Goal: Information Seeking & Learning: Learn about a topic

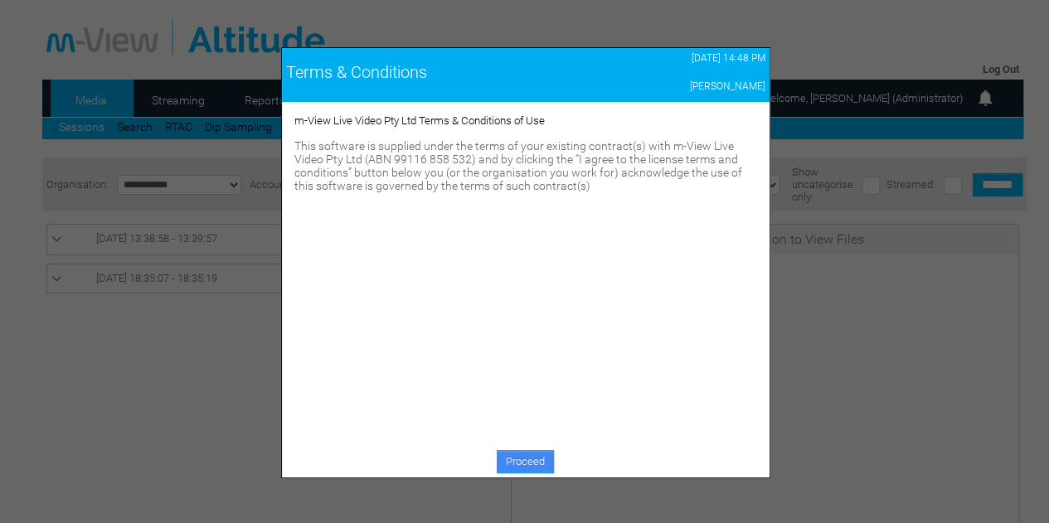
click at [509, 457] on link "Proceed" at bounding box center [525, 461] width 57 height 23
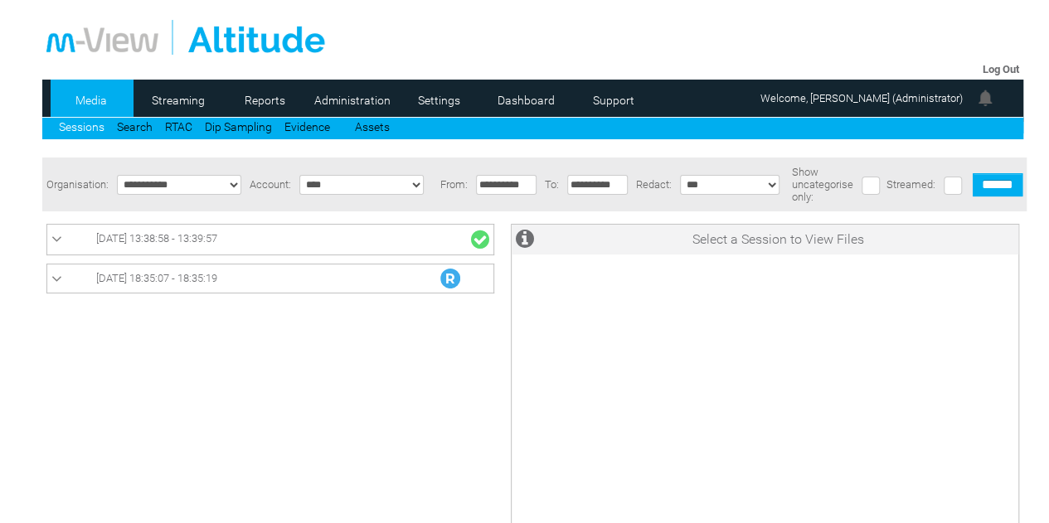
click at [357, 248] on link "08/10/2025 13:38:58 - 13:39:57" at bounding box center [270, 240] width 438 height 22
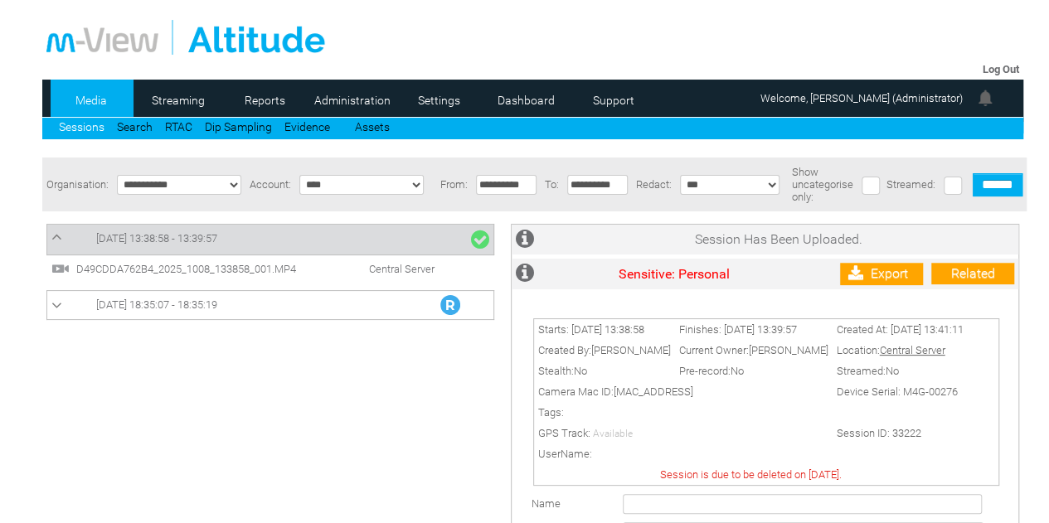
click at [267, 270] on span "D49CDDA762B4_2025_1008_133858_001.MP4" at bounding box center [198, 269] width 253 height 12
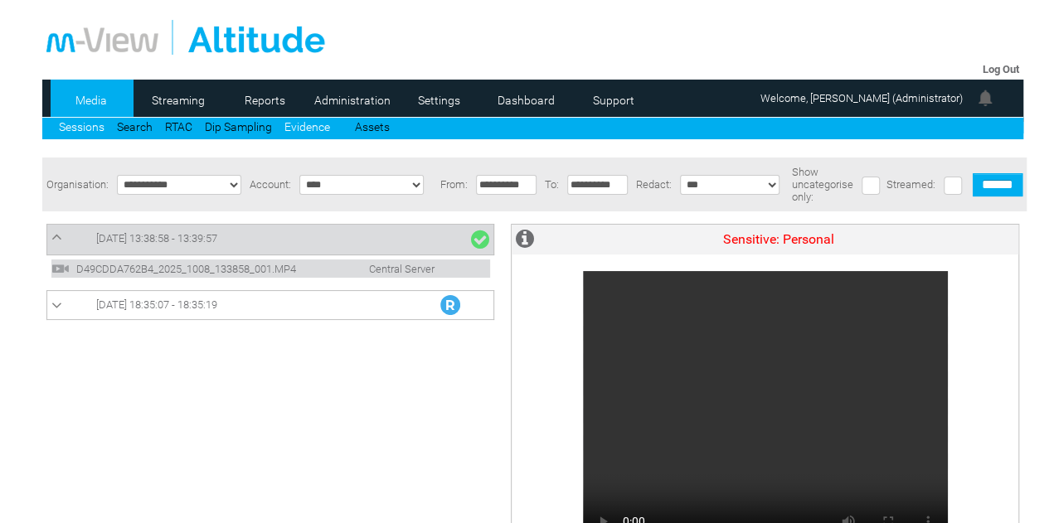
click at [292, 127] on link "Evidence" at bounding box center [308, 126] width 46 height 13
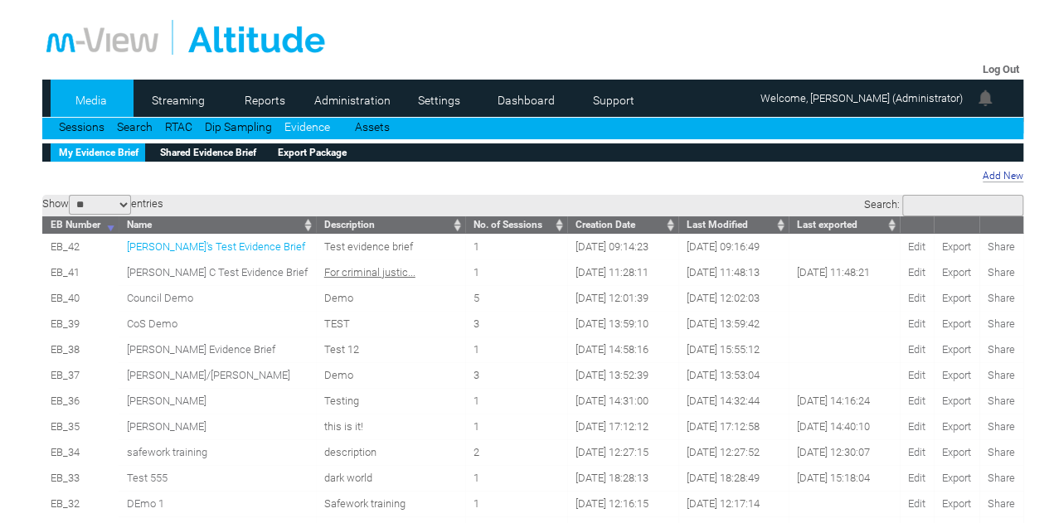
click at [222, 251] on span "Luke's Test Evidence Brief" at bounding box center [216, 247] width 178 height 12
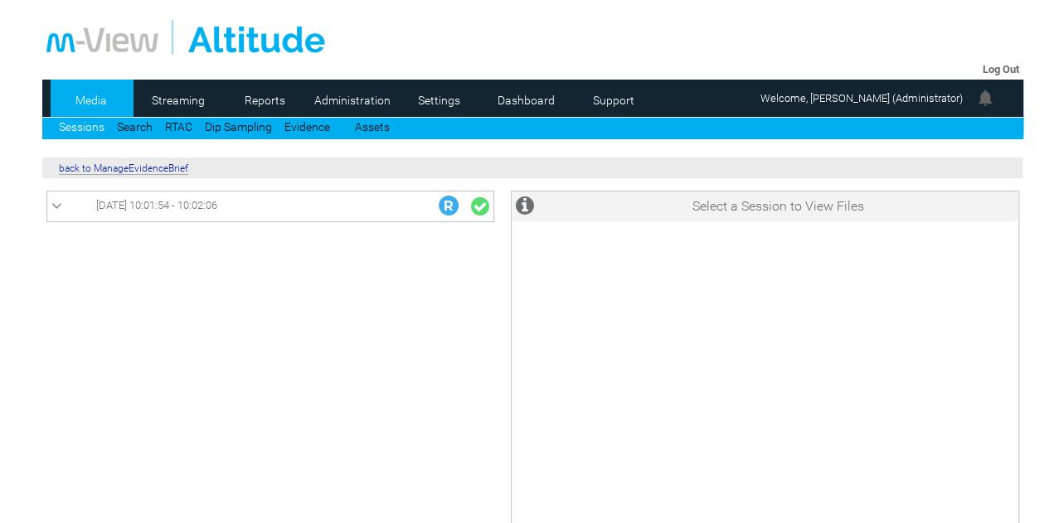
click at [200, 217] on link "07/10/2025 10:01:54 - 10:02:06" at bounding box center [270, 207] width 438 height 22
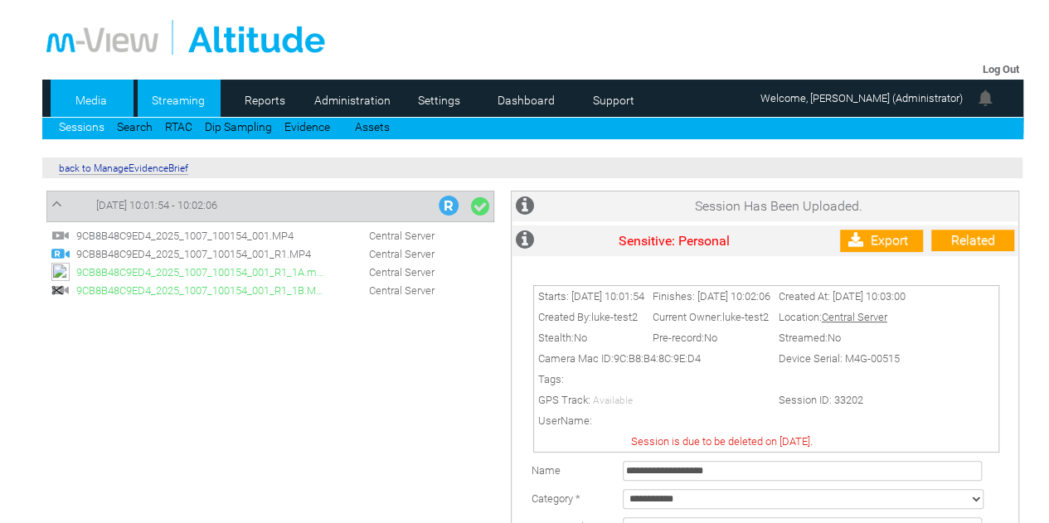
click at [181, 100] on link "Streaming" at bounding box center [178, 100] width 80 height 25
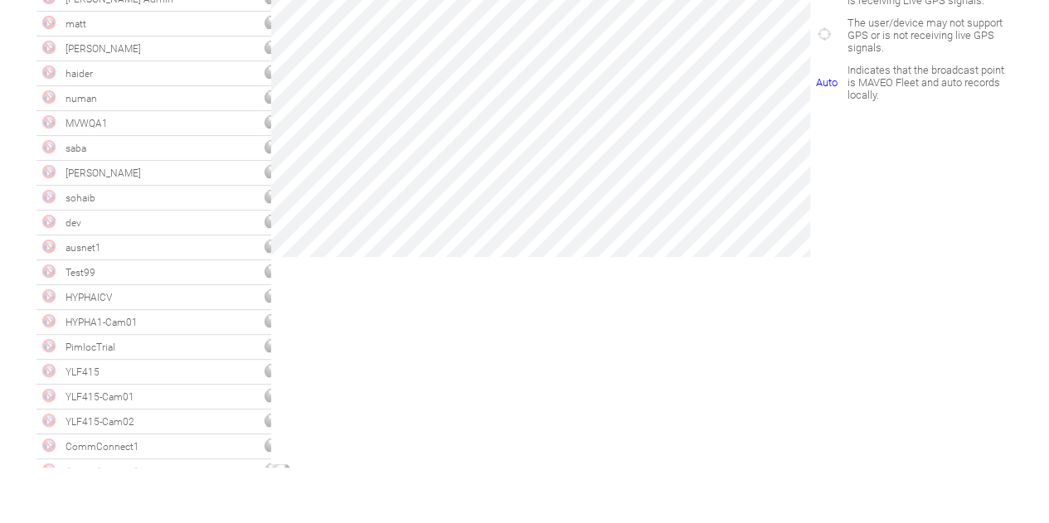
scroll to position [763, 0]
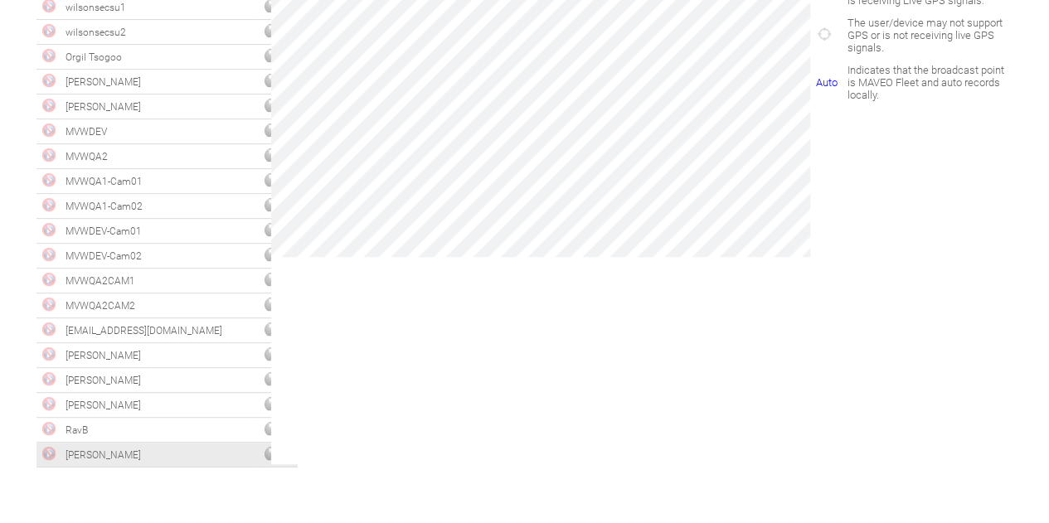
click at [114, 455] on td "[PERSON_NAME]" at bounding box center [159, 455] width 196 height 25
click at [265, 452] on img at bounding box center [278, 453] width 26 height 13
click at [124, 454] on td "[PERSON_NAME]" at bounding box center [159, 455] width 196 height 25
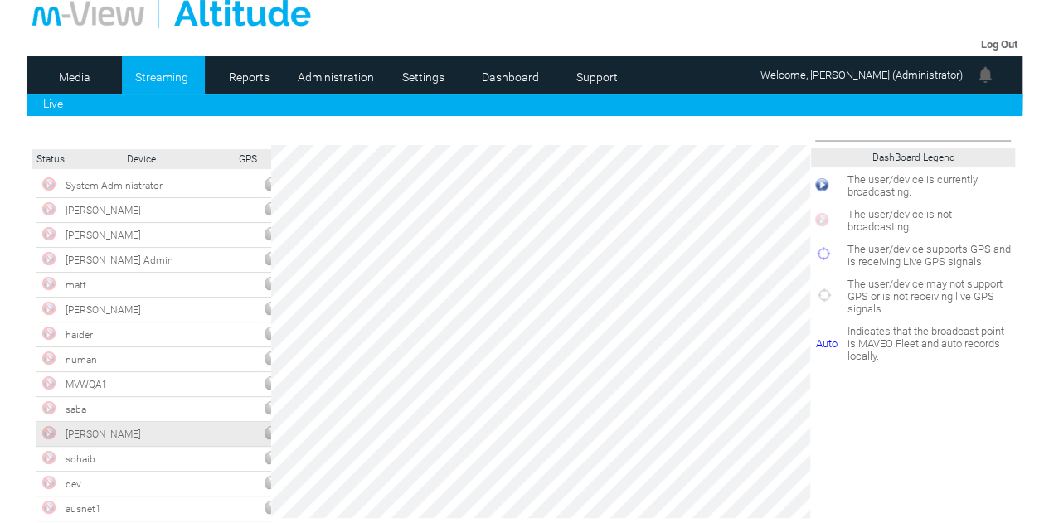
scroll to position [0, 0]
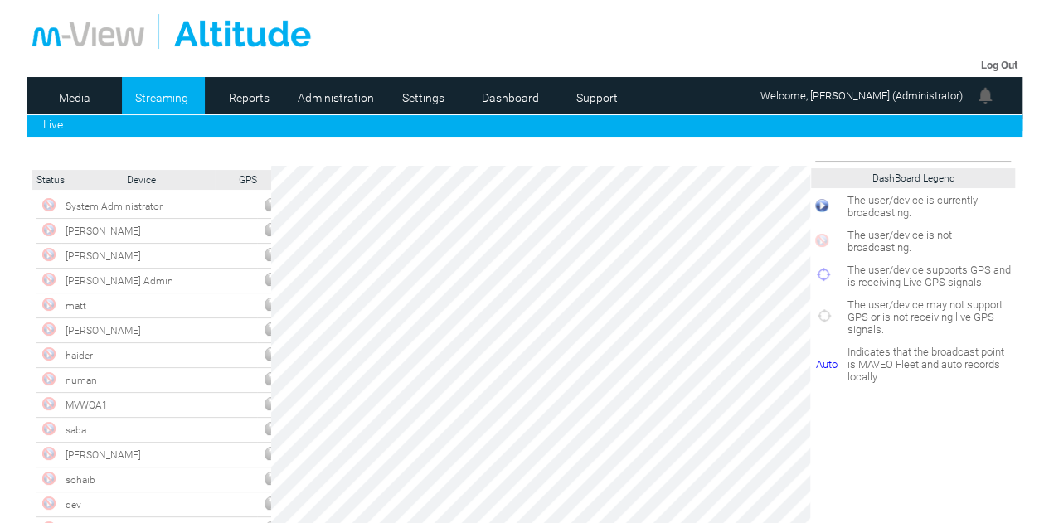
click at [46, 129] on link "Live" at bounding box center [53, 124] width 20 height 13
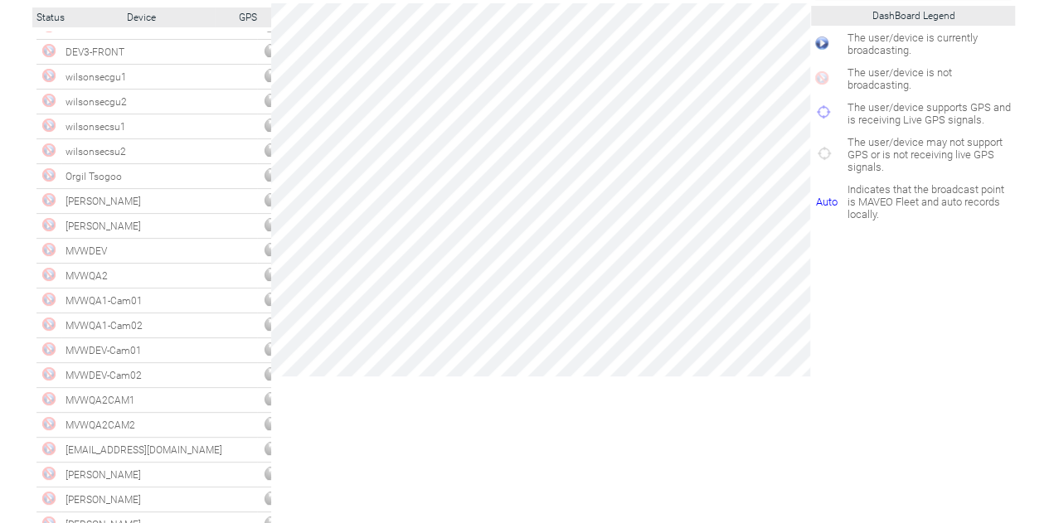
scroll to position [421, 0]
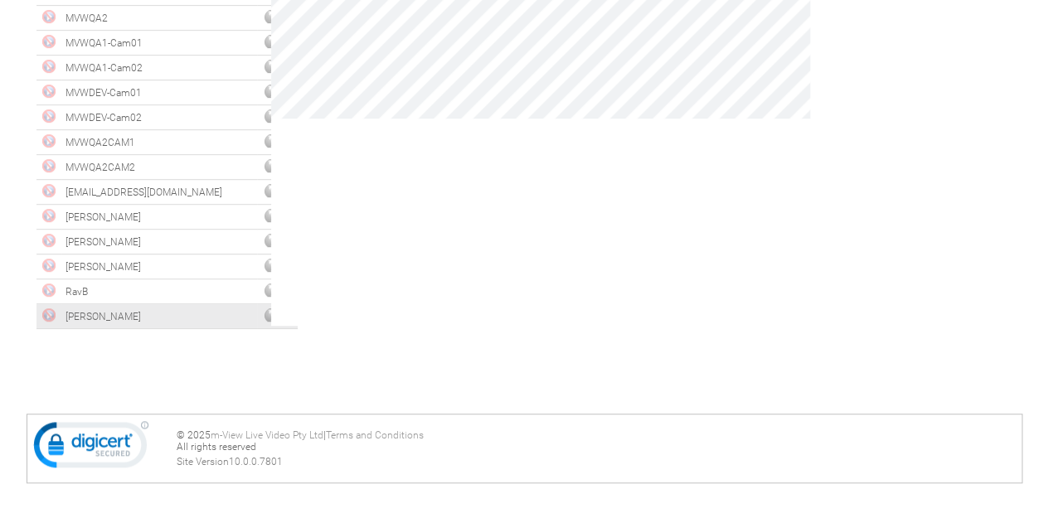
click at [113, 321] on td "[PERSON_NAME]" at bounding box center [159, 316] width 196 height 25
click at [392, 355] on div "Status Device GPS System Administrator Matt Cam Jerri Jerri Nelson Admin matt J…" at bounding box center [525, 44] width 997 height 630
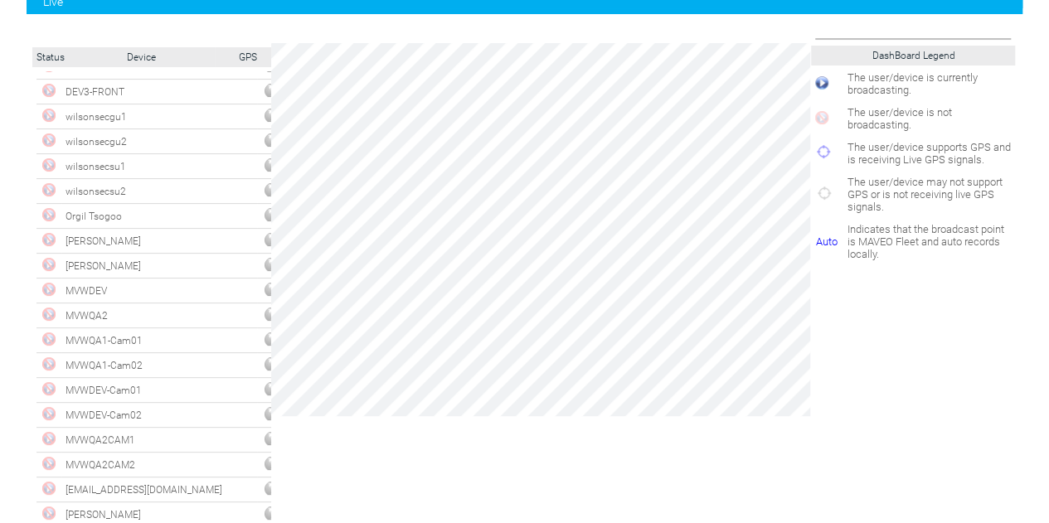
scroll to position [0, 0]
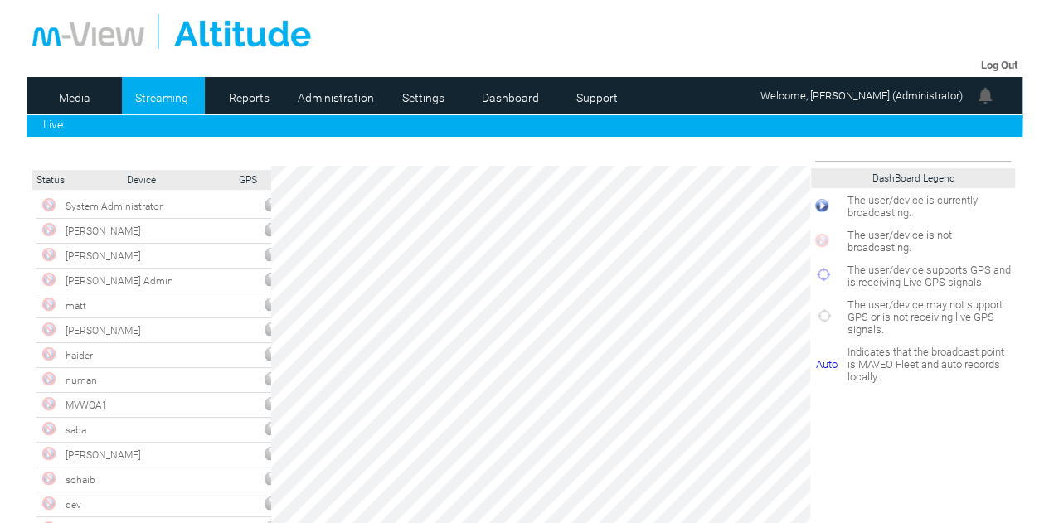
click at [51, 121] on link "Live" at bounding box center [53, 124] width 20 height 13
click at [70, 87] on link "Media" at bounding box center [75, 97] width 80 height 25
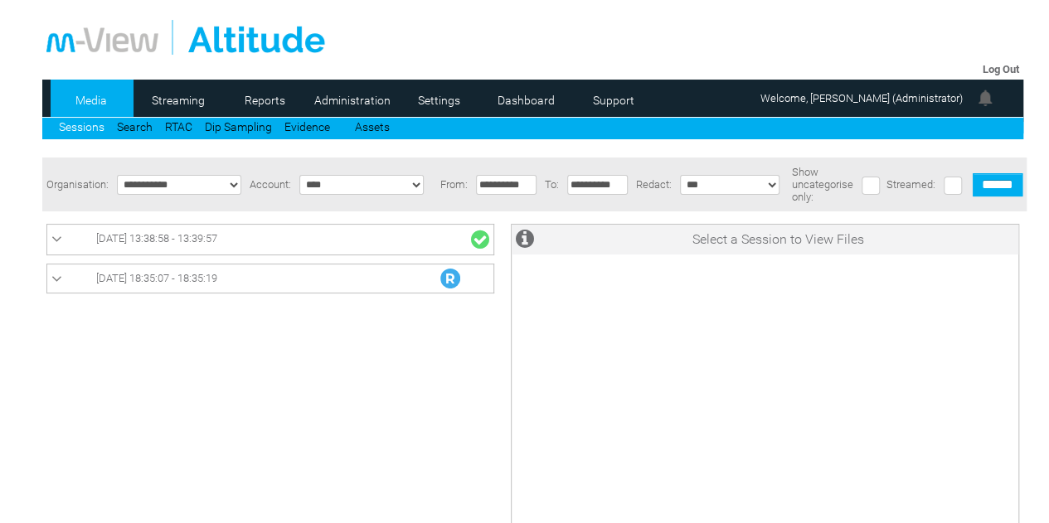
click at [85, 125] on link "Sessions" at bounding box center [82, 126] width 46 height 13
click at [213, 241] on span "08/10/2025 14:52:36 - 14:53:57" at bounding box center [156, 238] width 121 height 12
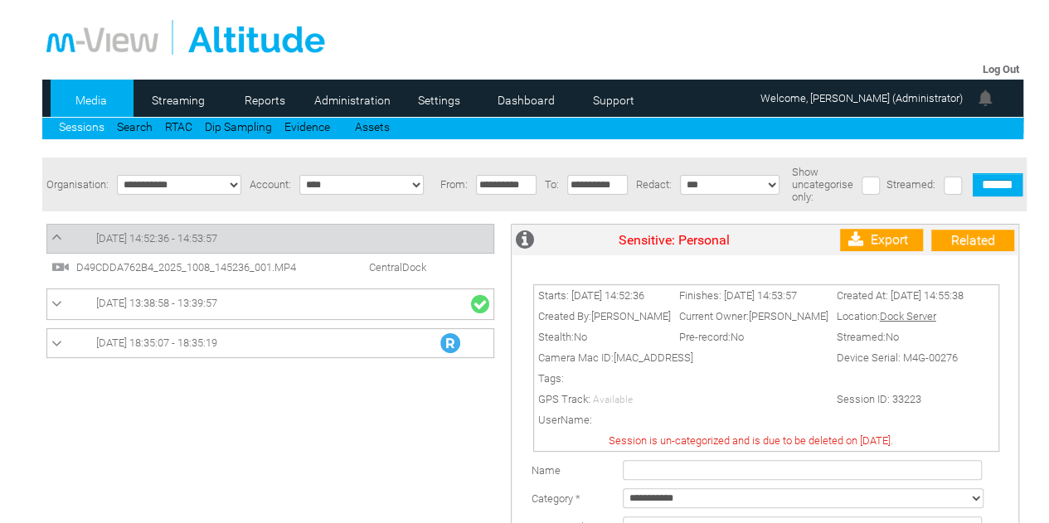
click at [246, 260] on td "D49CDDA762B4_2025_1008_145236_001.MP4 CentralDock" at bounding box center [270, 267] width 447 height 27
click at [246, 266] on span "D49CDDA762B4_2025_1008_145236_001.MP4" at bounding box center [198, 267] width 253 height 12
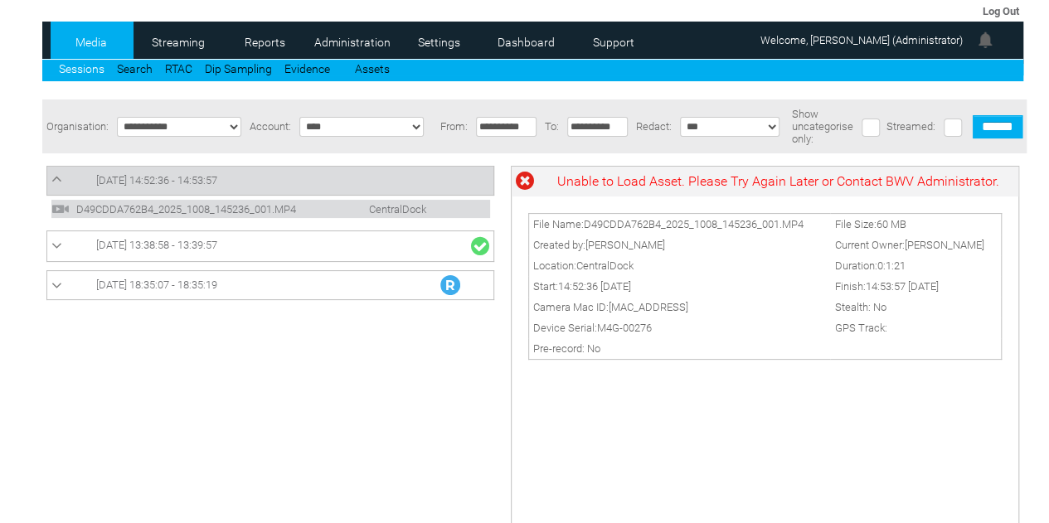
scroll to position [83, 0]
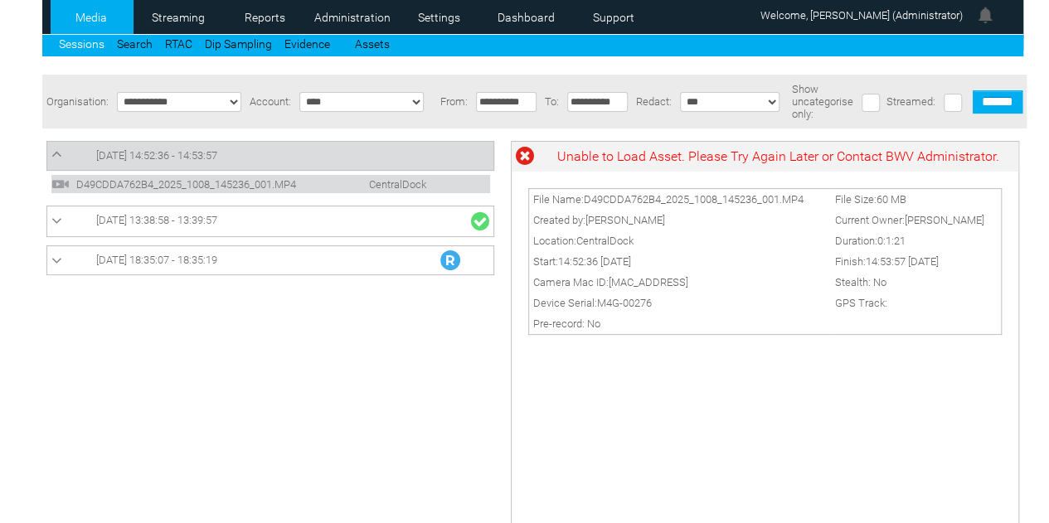
click at [189, 182] on span "D49CDDA762B4_2025_1008_145236_001.MP4" at bounding box center [198, 184] width 253 height 12
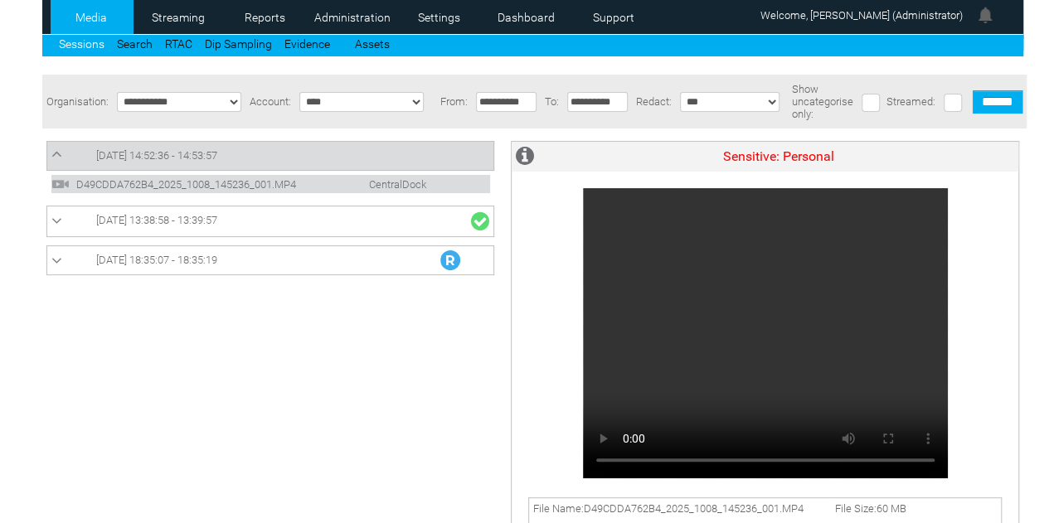
scroll to position [0, 0]
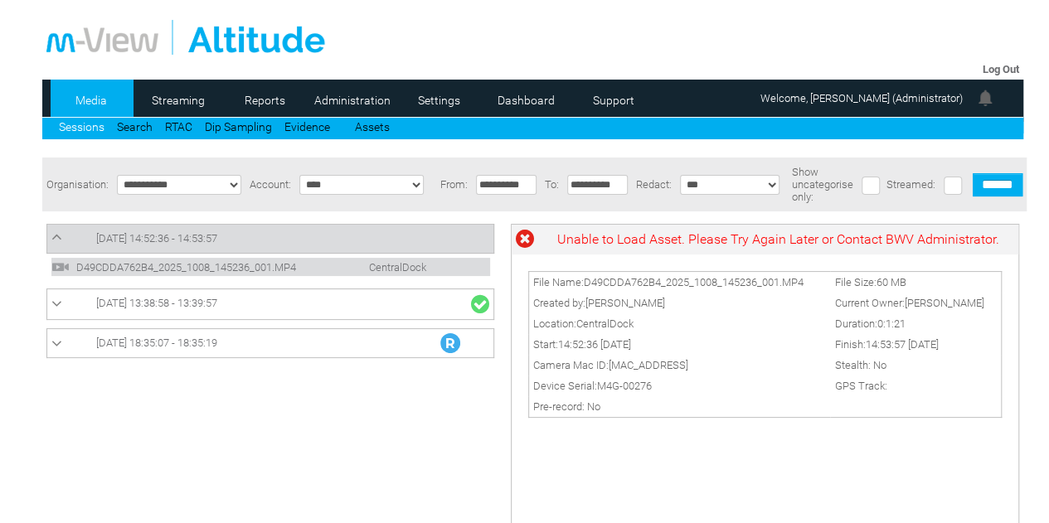
click at [125, 119] on li "Search" at bounding box center [141, 126] width 48 height 16
click at [94, 131] on link "Sessions" at bounding box center [82, 126] width 46 height 13
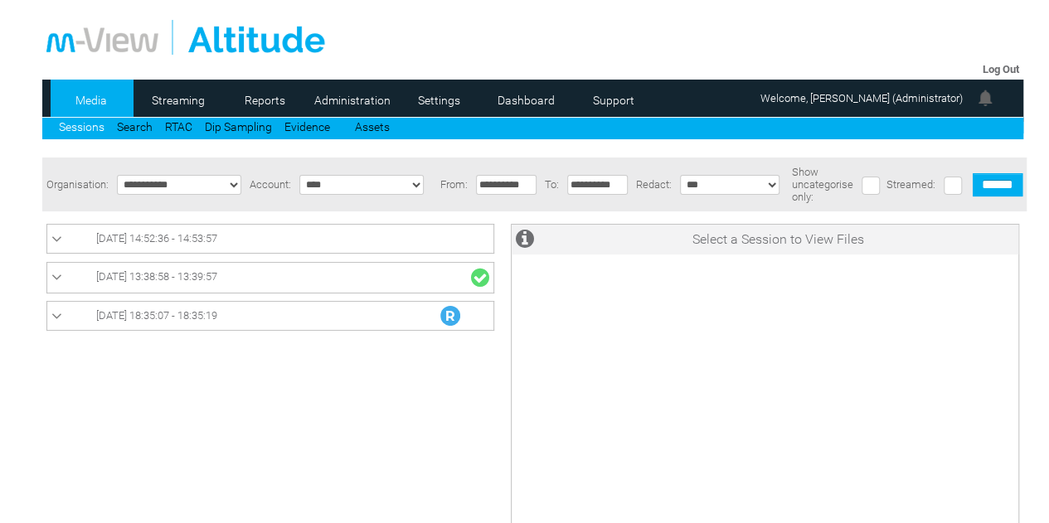
click at [248, 236] on link "[DATE] 14:52:36 - 14:53:57" at bounding box center [270, 239] width 438 height 20
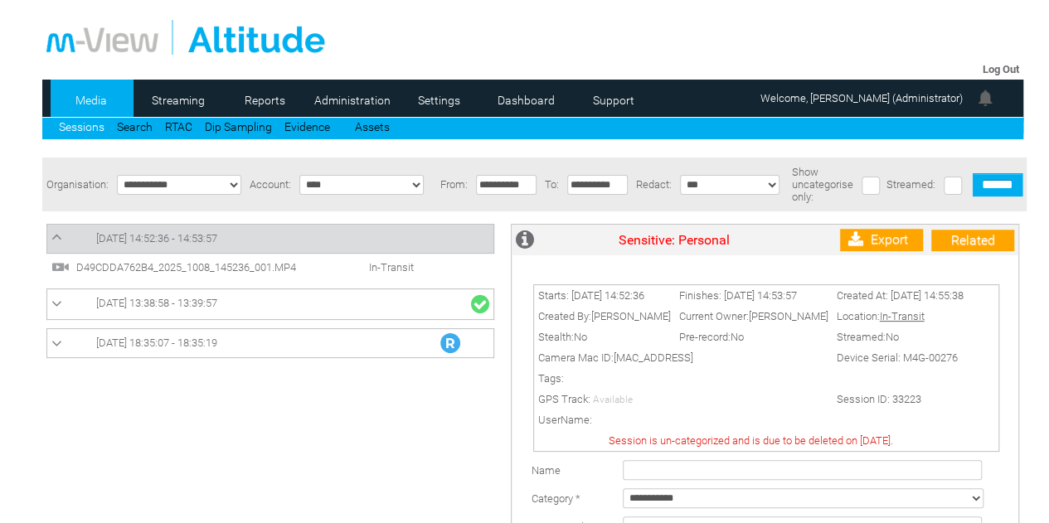
click at [248, 274] on span "D49CDDA762B4_2025_1008_145236_001.MP4" at bounding box center [198, 267] width 253 height 12
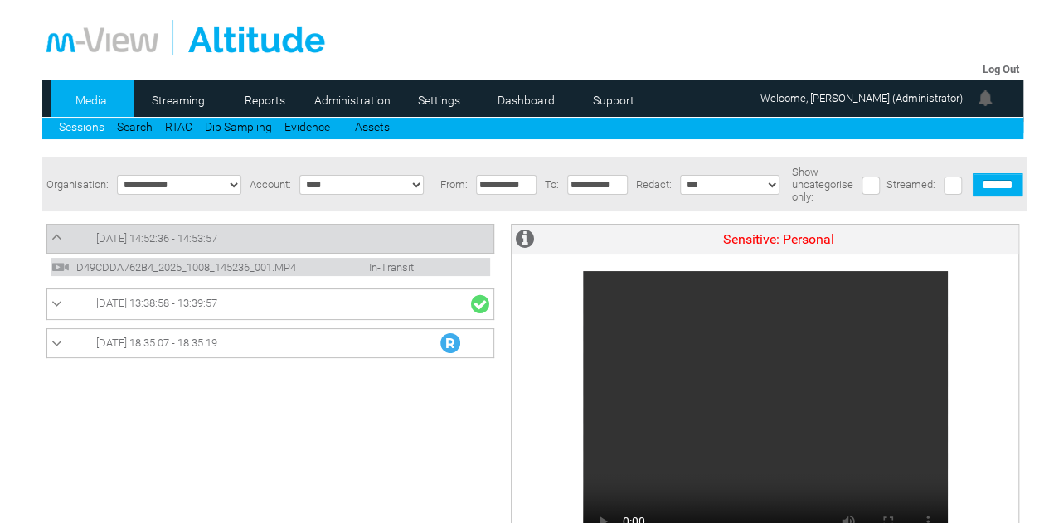
click at [337, 238] on link "[DATE] 14:52:36 - 14:53:57" at bounding box center [270, 239] width 438 height 20
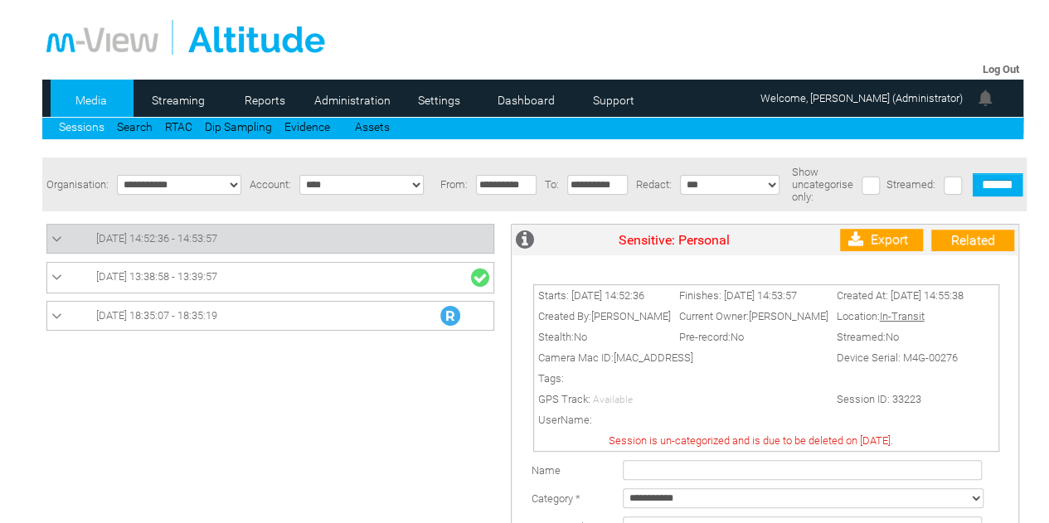
scroll to position [332, 0]
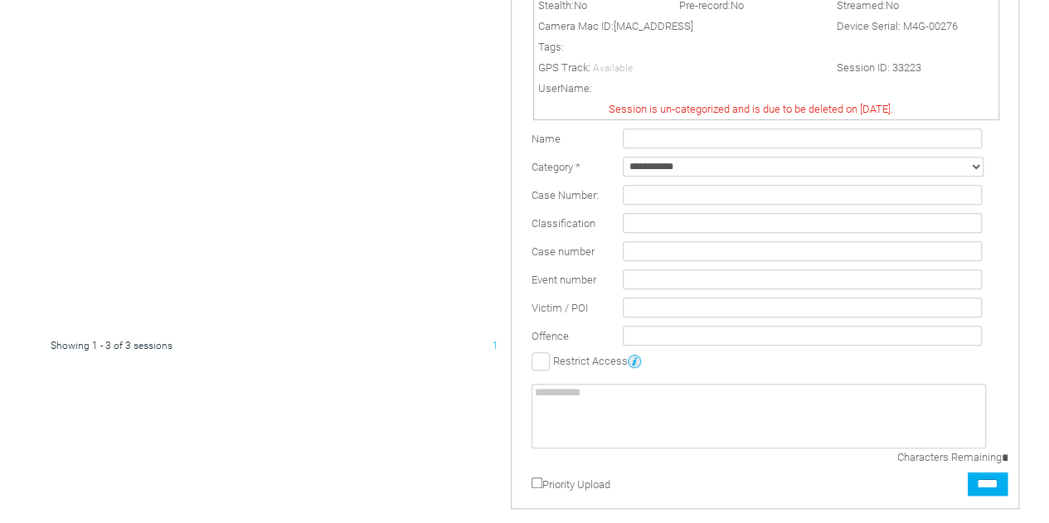
click at [654, 177] on select "**********" at bounding box center [803, 167] width 361 height 20
select select "*"
click at [623, 165] on select "**********" at bounding box center [803, 167] width 361 height 20
click at [990, 488] on input "****" at bounding box center [988, 484] width 40 height 23
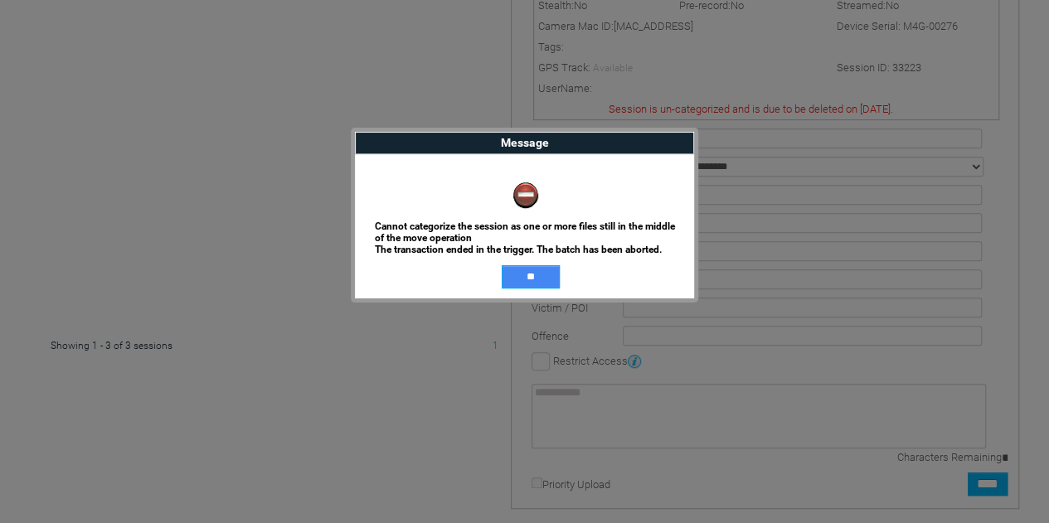
click at [531, 278] on input "**" at bounding box center [531, 276] width 58 height 23
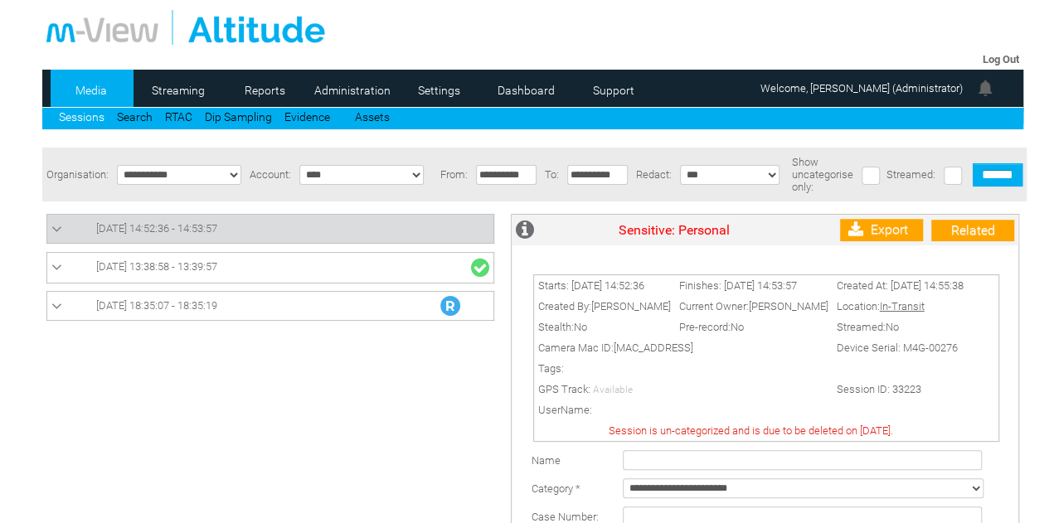
scroll to position [0, 0]
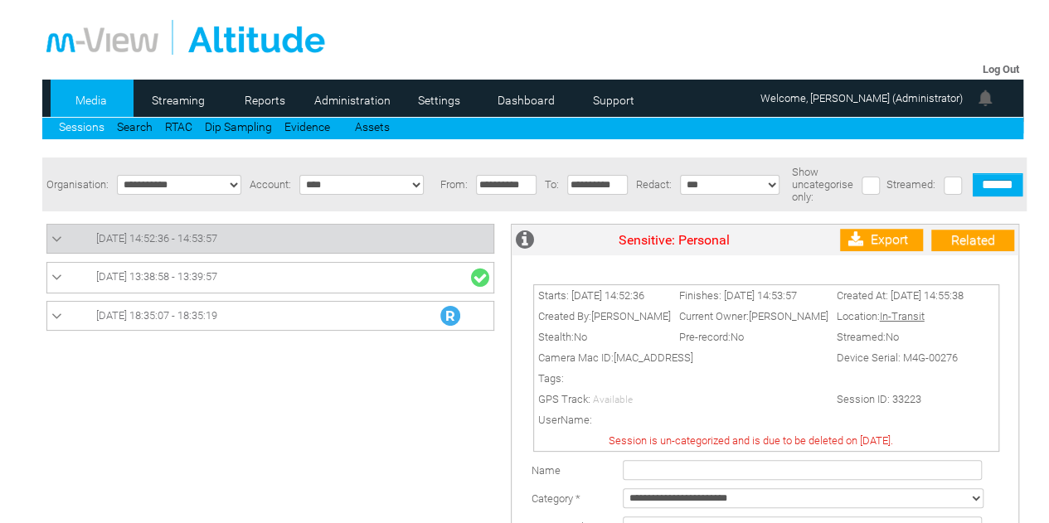
click at [217, 273] on span "[DATE] 13:38:58 - 13:39:57" at bounding box center [156, 276] width 121 height 12
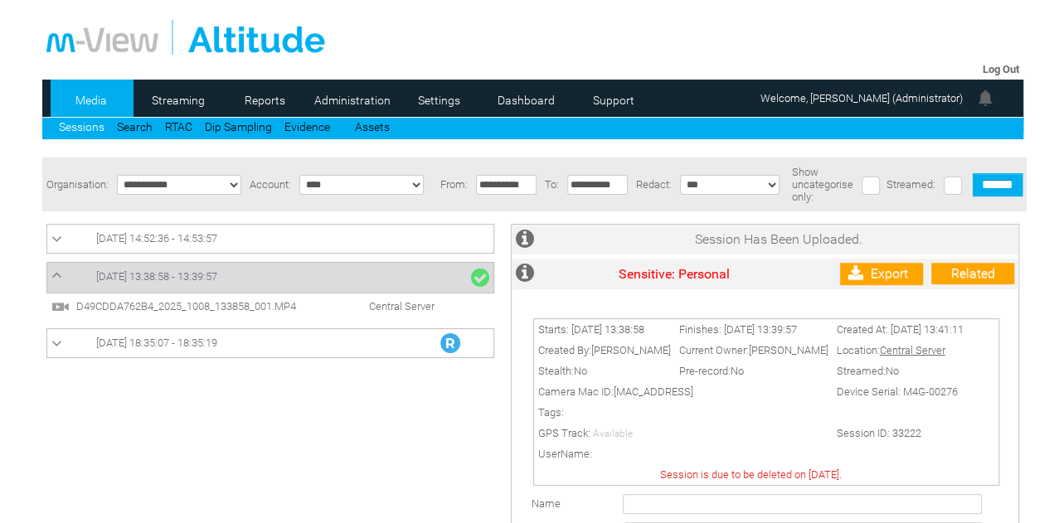
click at [335, 479] on div at bounding box center [274, 442] width 456 height 452
click at [249, 431] on div at bounding box center [274, 442] width 456 height 452
